Goal: Task Accomplishment & Management: Manage account settings

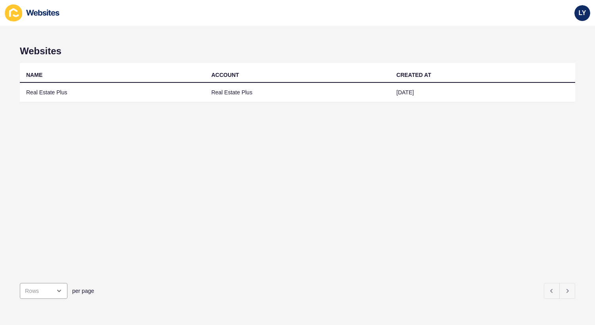
click at [442, 45] on div "Websites NAME ACCOUNT CREATED AT Real Estate Plus Real Estate Plus [DATE] per p…" at bounding box center [297, 175] width 595 height 299
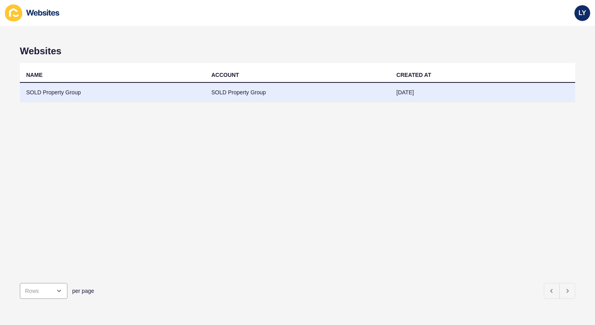
click at [69, 90] on td "SOLD Property Group" at bounding box center [112, 92] width 185 height 19
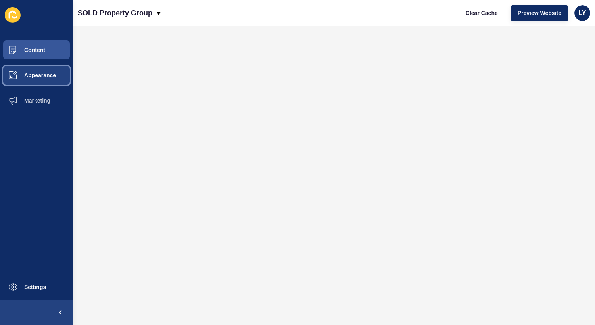
click at [34, 78] on span "Appearance" at bounding box center [27, 75] width 57 height 6
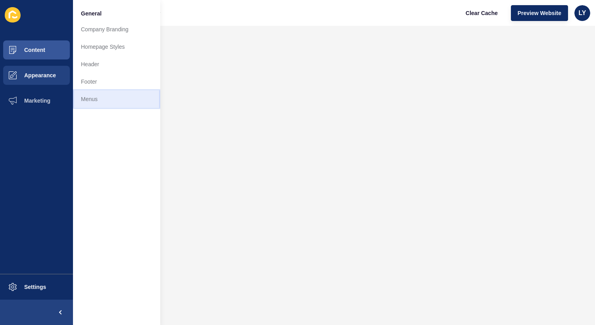
click at [98, 99] on link "Menus" at bounding box center [116, 98] width 87 height 17
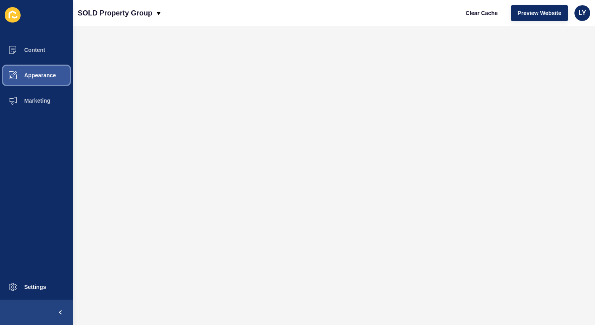
click at [30, 79] on button "Appearance" at bounding box center [36, 75] width 73 height 25
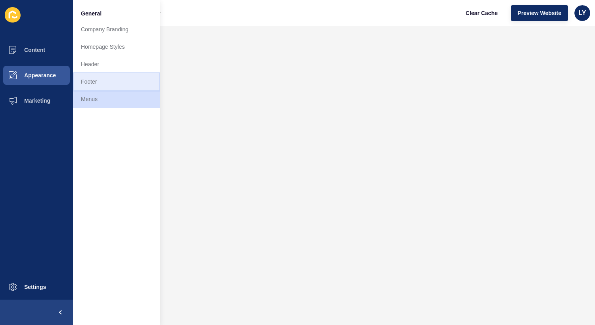
click at [112, 77] on link "Footer" at bounding box center [116, 81] width 87 height 17
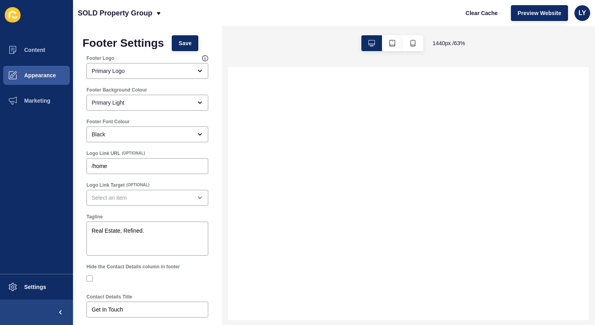
select select
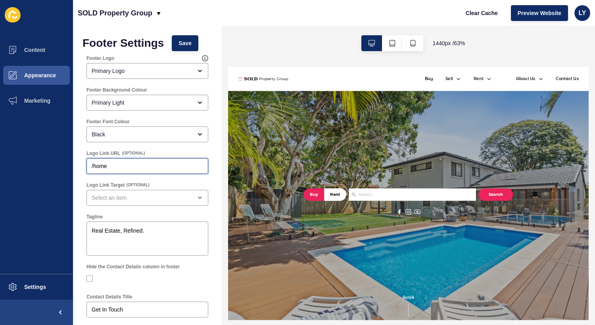
click at [142, 165] on input "/home" at bounding box center [147, 166] width 111 height 8
click at [183, 37] on button "Save" at bounding box center [185, 43] width 27 height 16
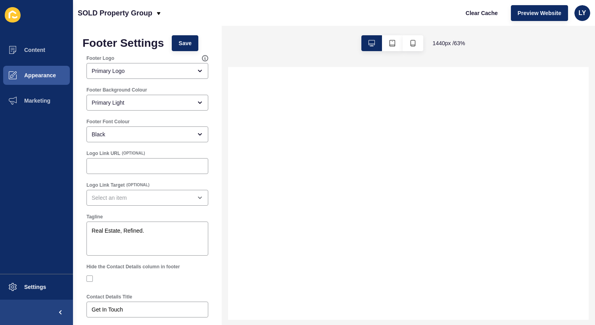
select select
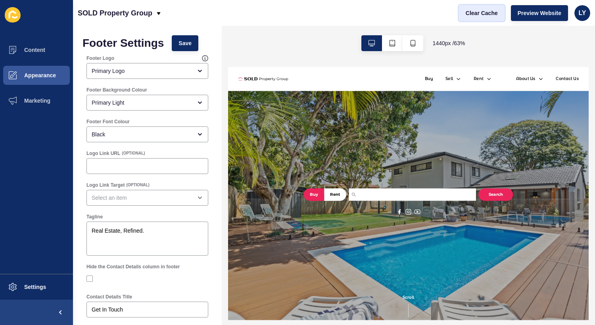
click at [474, 13] on span "Clear Cache" at bounding box center [481, 13] width 32 height 8
click at [536, 19] on button "Preview Website" at bounding box center [539, 13] width 57 height 16
